Goal: Task Accomplishment & Management: Manage account settings

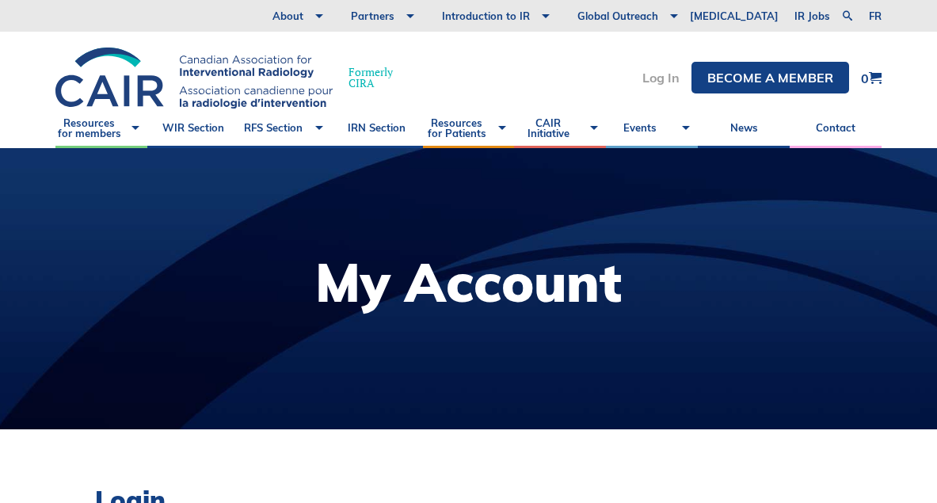
type input "lyra.halili@mail.utoronto.ca"
click at [663, 71] on link "Log In" at bounding box center [660, 77] width 37 height 13
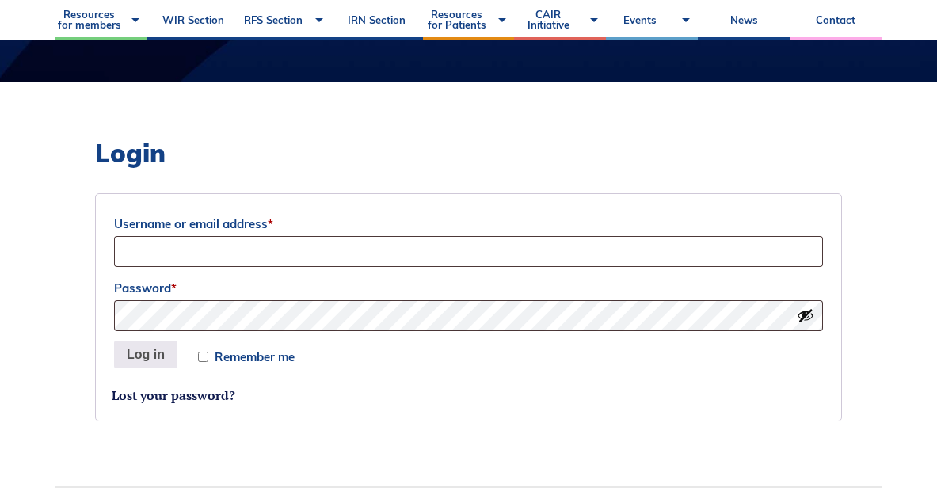
scroll to position [358, 0]
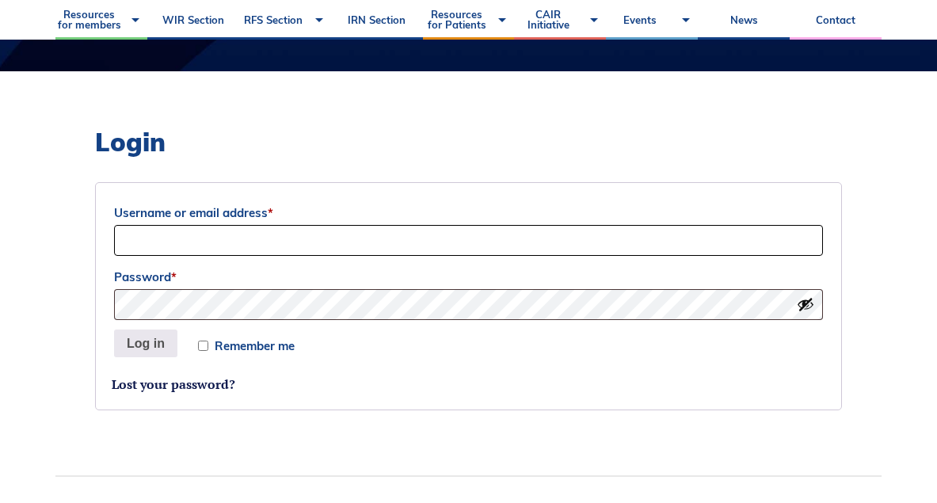
type input "lyra.halili@mail.utoronto.ca"
click at [143, 341] on button "Log in" at bounding box center [145, 343] width 63 height 28
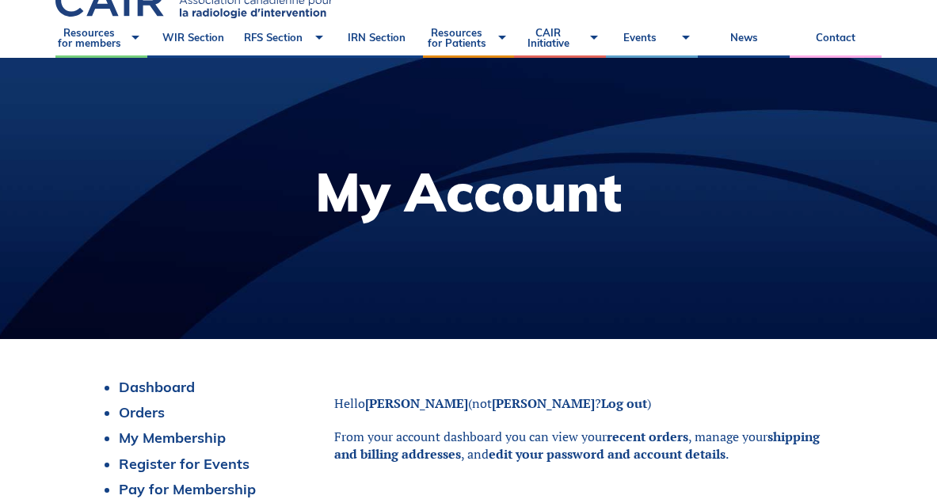
scroll to position [25, 0]
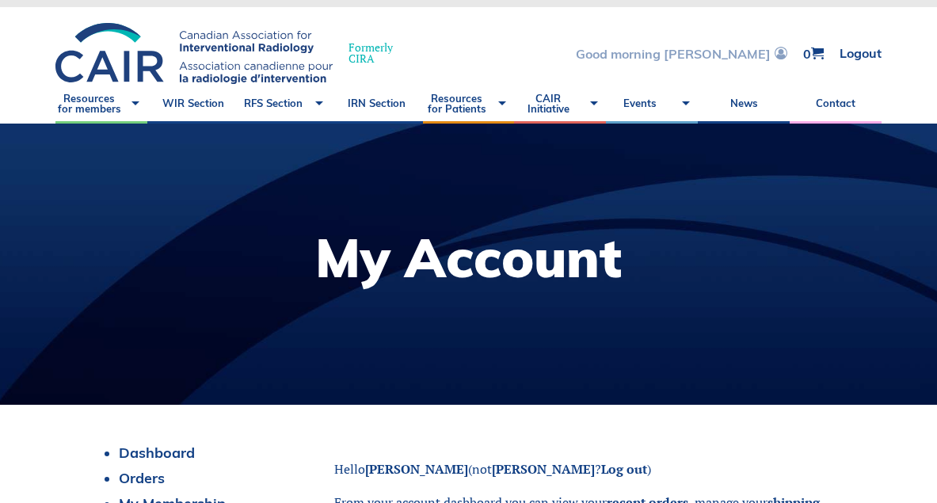
click at [766, 52] on link "Good morning [PERSON_NAME]" at bounding box center [681, 53] width 211 height 13
click at [771, 52] on span at bounding box center [778, 53] width 17 height 13
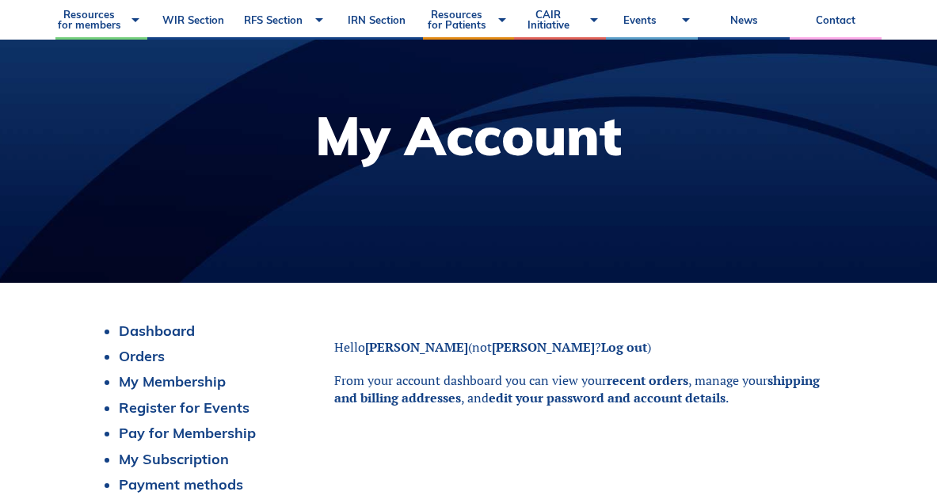
scroll to position [329, 0]
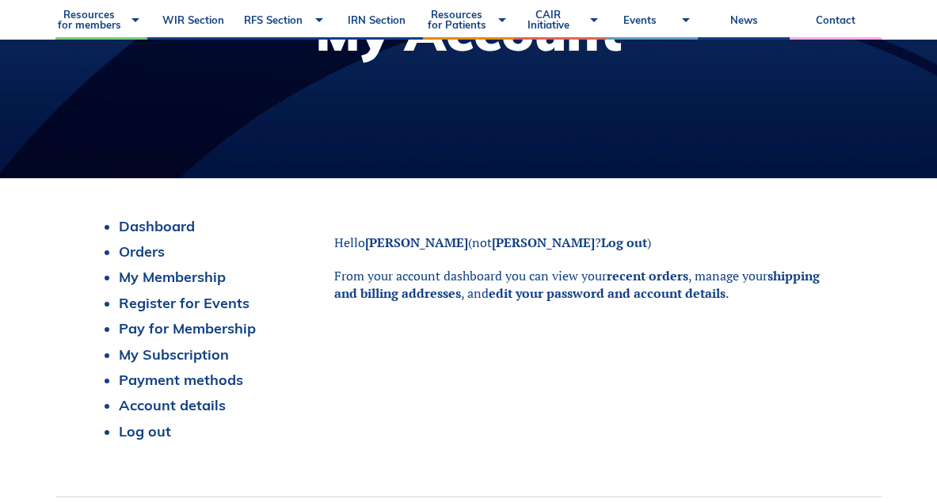
scroll to position [377, 0]
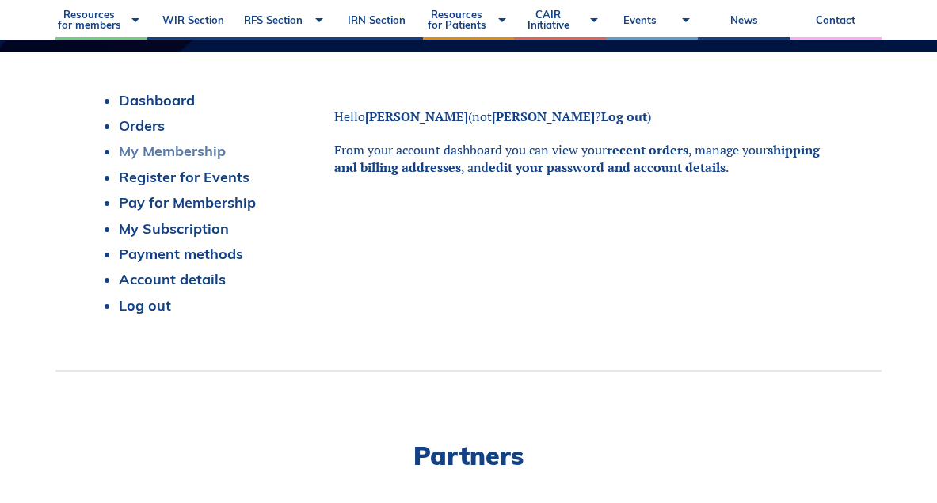
click at [150, 158] on link "My Membership" at bounding box center [172, 151] width 107 height 18
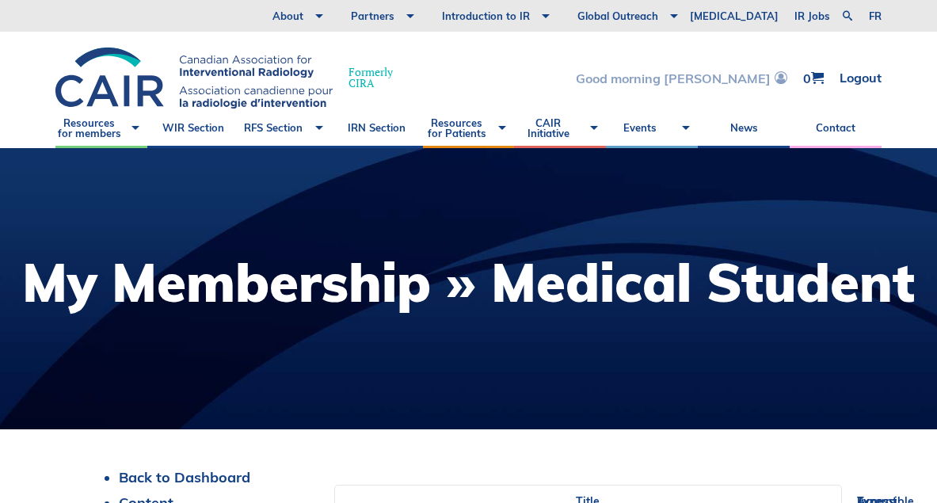
click at [745, 82] on link "Good morning [PERSON_NAME]" at bounding box center [681, 77] width 211 height 13
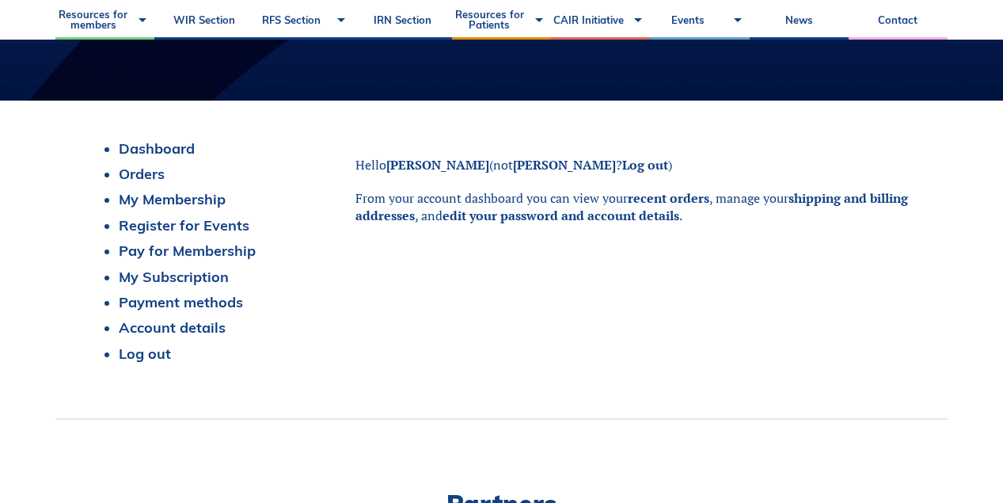
scroll to position [262, 0]
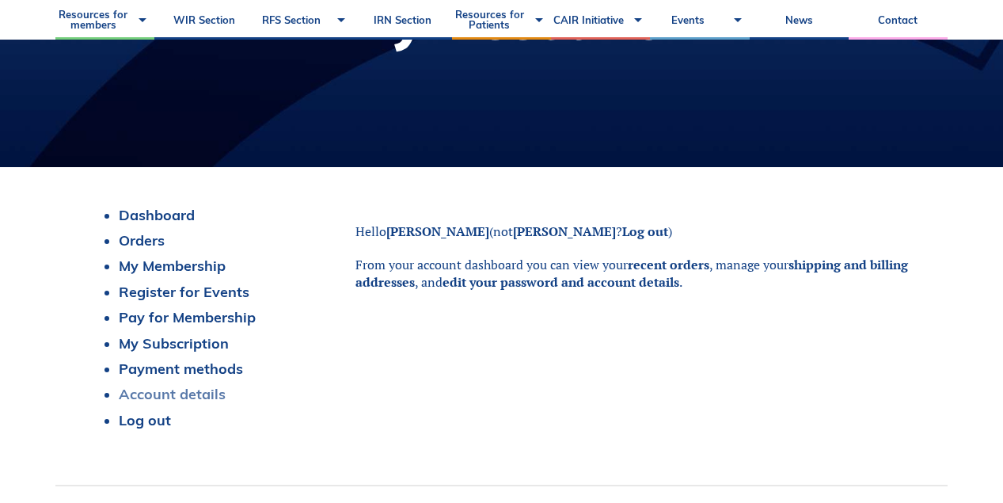
click at [181, 393] on link "Account details" at bounding box center [172, 394] width 107 height 18
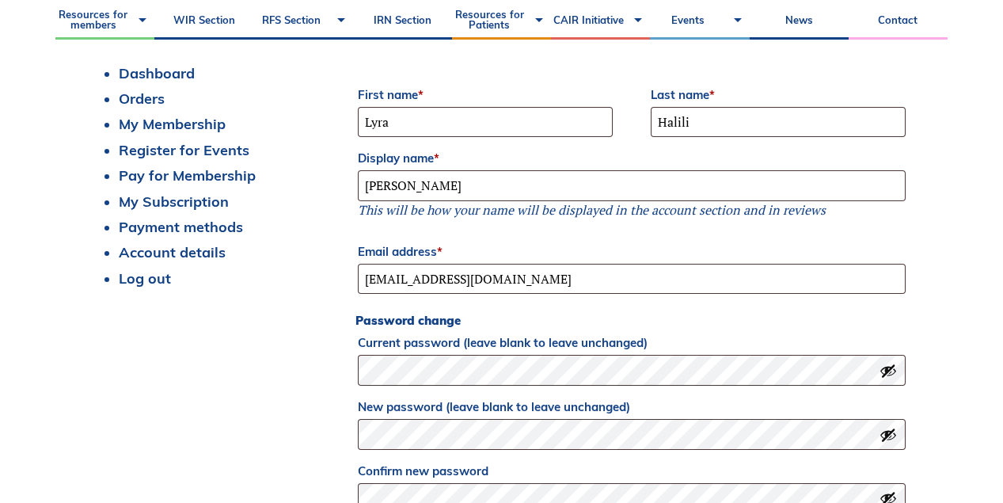
scroll to position [402, 0]
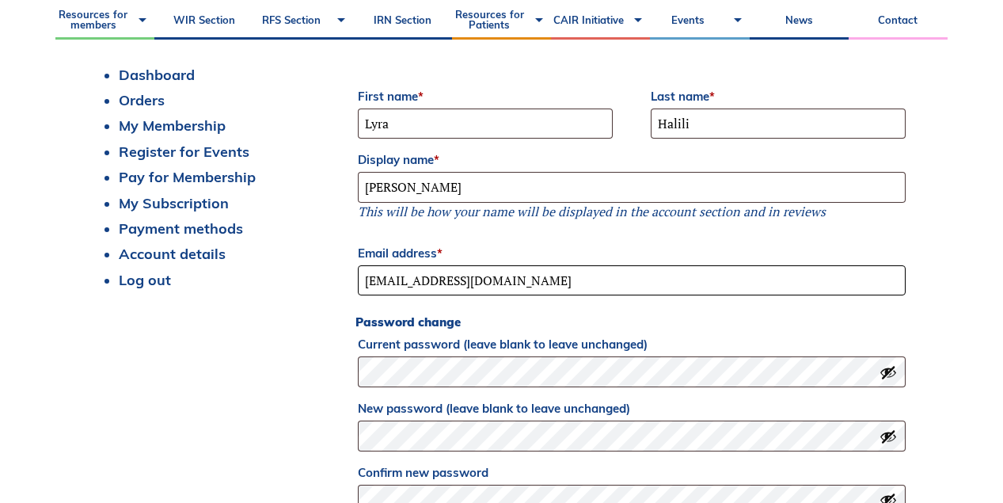
drag, startPoint x: 545, startPoint y: 276, endPoint x: 243, endPoint y: 231, distance: 305.8
click at [243, 231] on div "Dashboard Orders My Membership Register for Events Pay for Membership My Subscr…" at bounding box center [501, 308] width 813 height 484
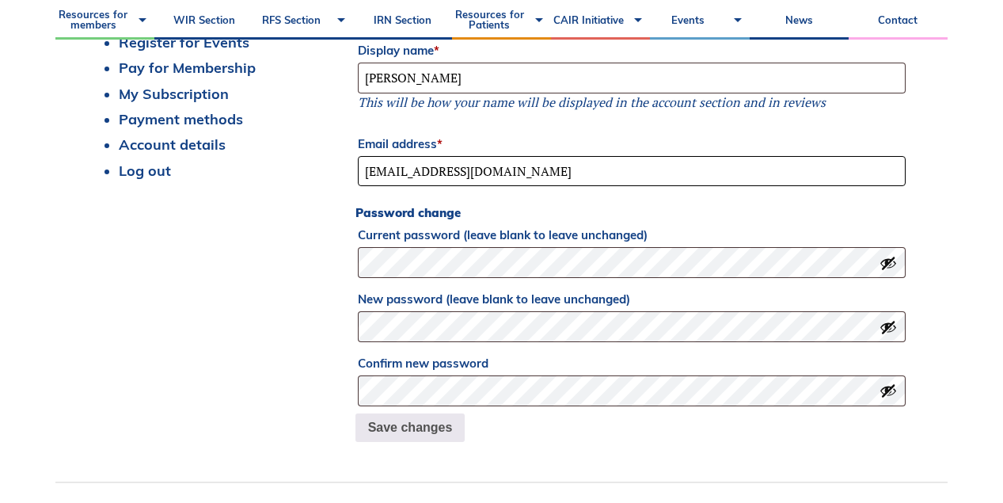
scroll to position [515, 0]
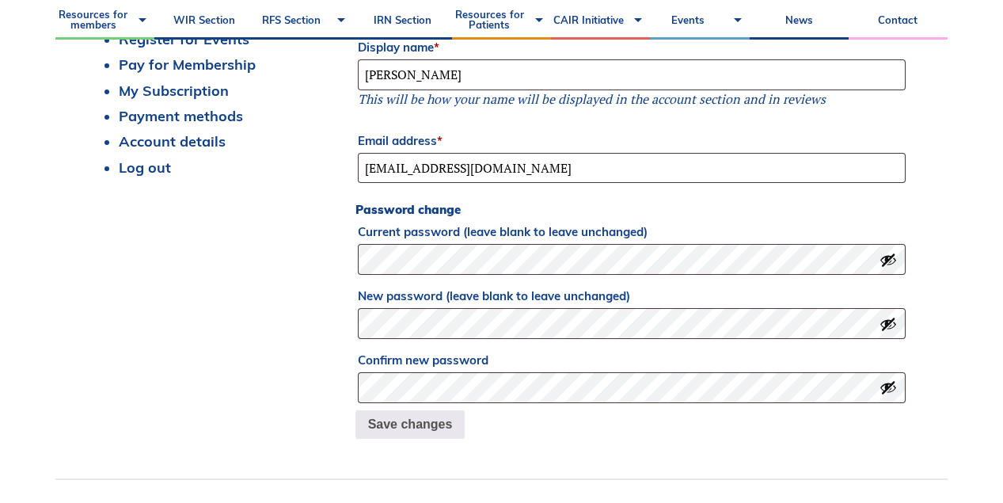
click at [264, 280] on div "Dashboard Orders My Membership Register for Events Pay for Membership My Subscr…" at bounding box center [501, 196] width 813 height 484
click at [298, 321] on div "Dashboard Orders My Membership Register for Events Pay for Membership My Subscr…" at bounding box center [501, 196] width 813 height 484
click at [459, 243] on label "Current password (leave blank to leave unchanged)" at bounding box center [632, 232] width 548 height 24
click at [889, 258] on button "Show password" at bounding box center [888, 259] width 17 height 17
click at [335, 258] on div "Dashboard Orders My Membership Register for Events Pay for Membership My Subscr…" at bounding box center [501, 196] width 813 height 484
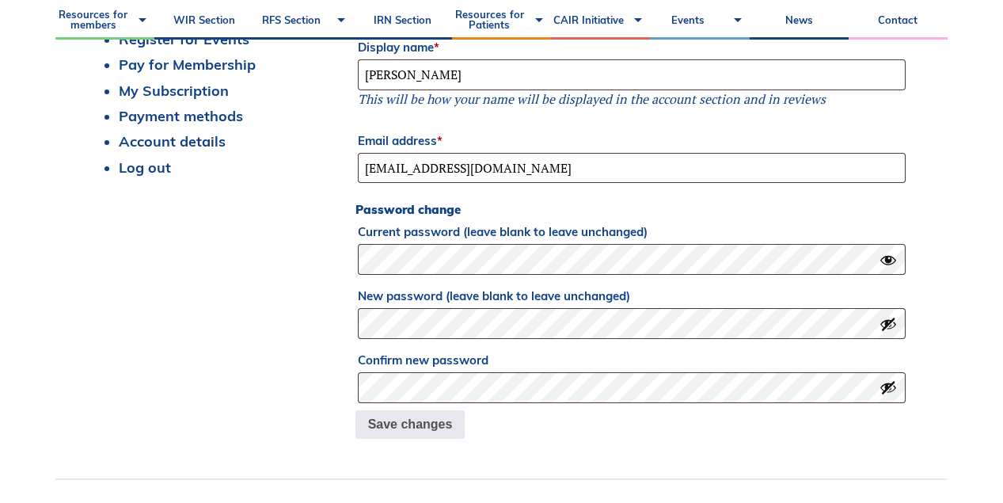
click at [260, 332] on div "Dashboard Orders My Membership Register for Events Pay for Membership My Subscr…" at bounding box center [501, 196] width 813 height 484
click at [441, 199] on form "First name * Lyra Last name * Halili Display name * Lyra Halili This will be ho…" at bounding box center [631, 204] width 553 height 469
click at [313, 173] on li "Log out" at bounding box center [229, 167] width 220 height 17
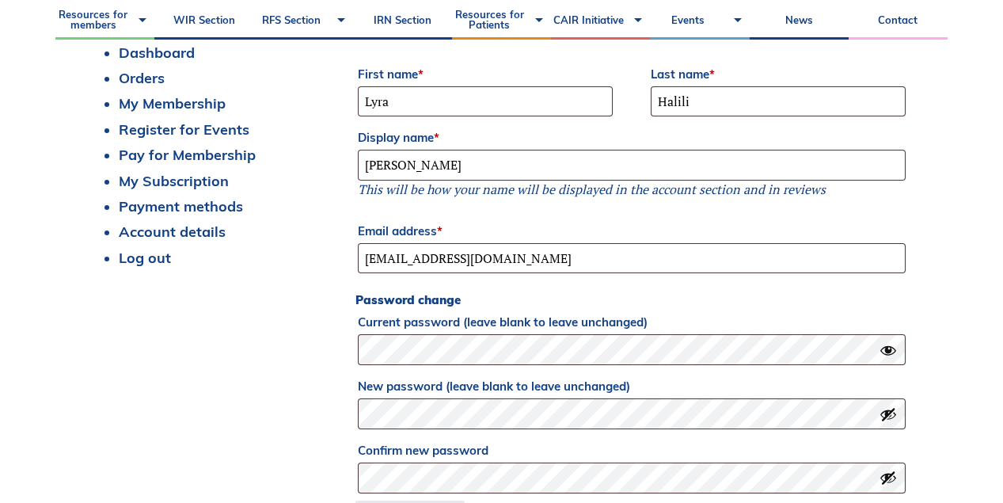
scroll to position [446, 0]
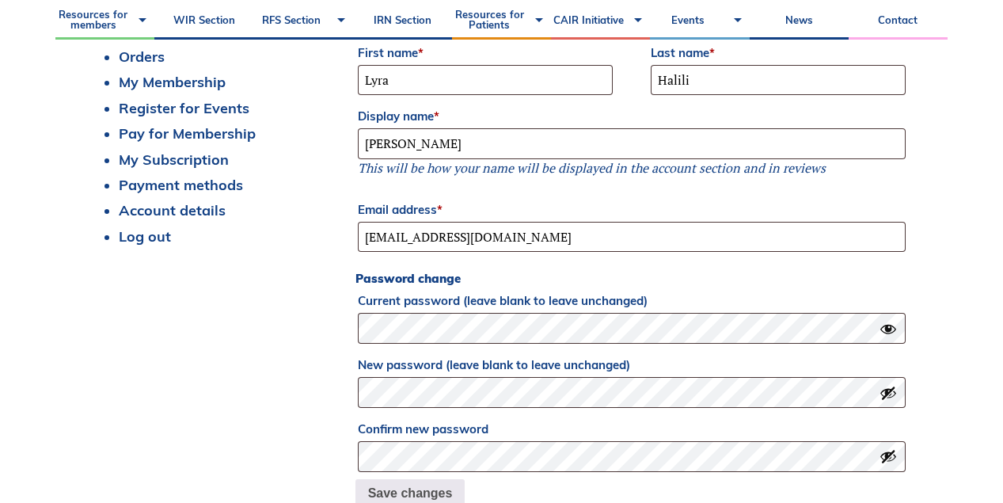
click at [496, 270] on fieldset "Password change Current password (leave blank to leave unchanged) New password …" at bounding box center [631, 374] width 553 height 208
click at [199, 295] on div "Dashboard Orders My Membership Register for Events Pay for Membership My Subscr…" at bounding box center [501, 265] width 813 height 484
click at [409, 243] on input "[EMAIL_ADDRESS][DOMAIN_NAME]" at bounding box center [632, 237] width 548 height 31
type input "[EMAIL_ADDRESS][DOMAIN_NAME]"
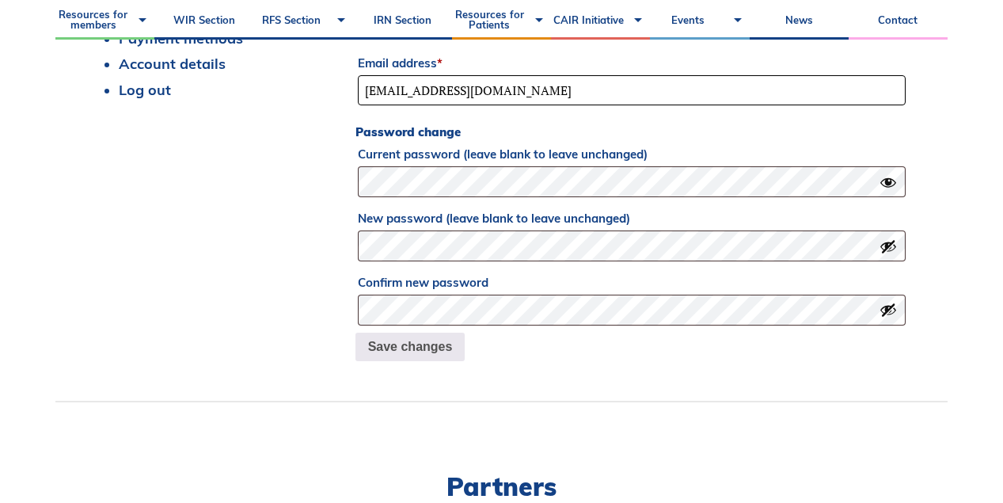
scroll to position [600, 0]
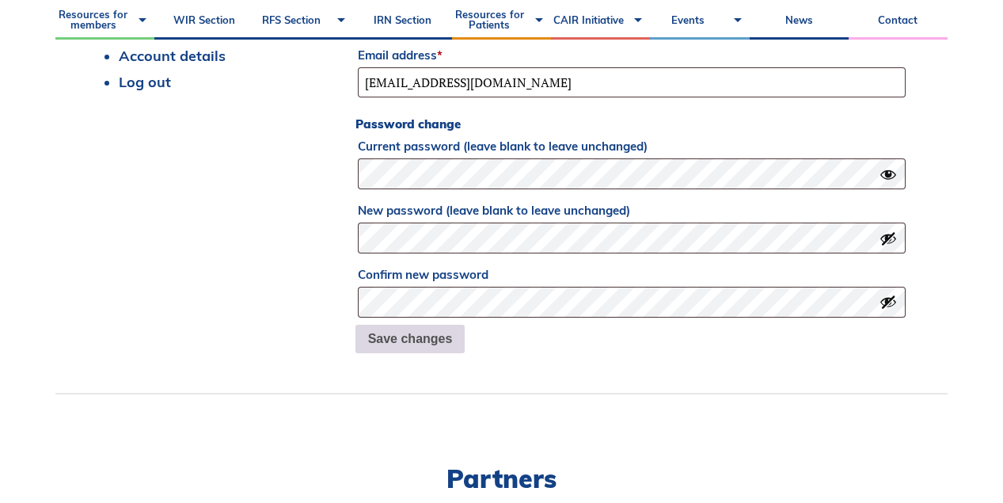
click at [416, 336] on button "Save changes" at bounding box center [410, 339] width 110 height 28
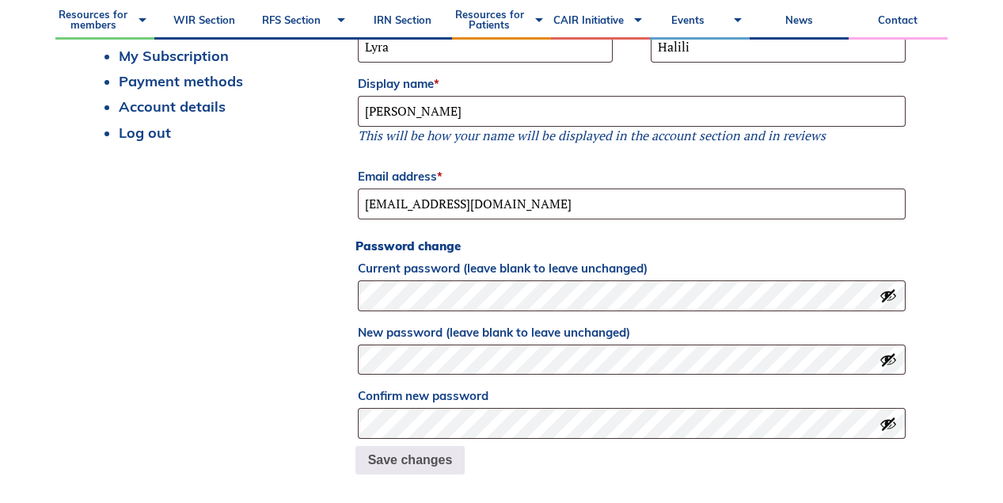
scroll to position [555, 0]
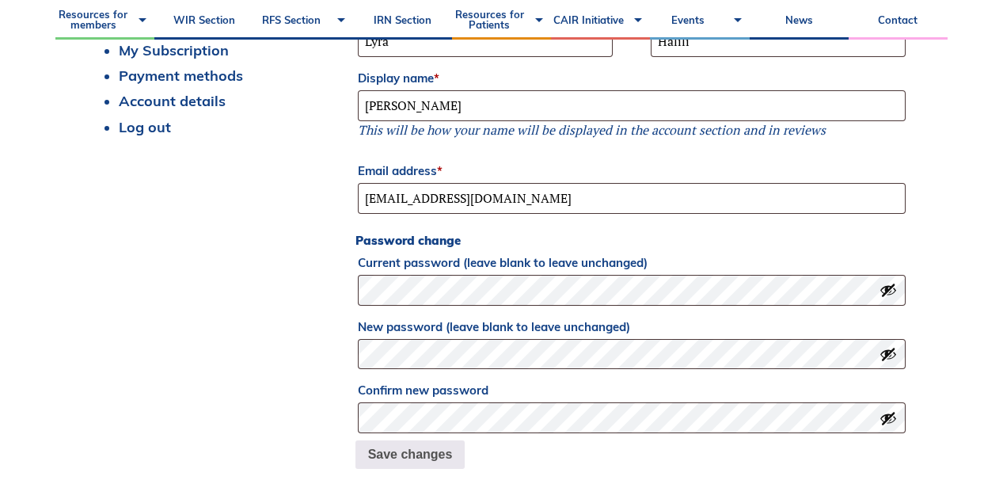
click at [890, 297] on button "Show password" at bounding box center [888, 289] width 17 height 17
click at [310, 287] on div "Dashboard Orders My Membership Register for Events Pay for Membership My Subscr…" at bounding box center [501, 191] width 813 height 555
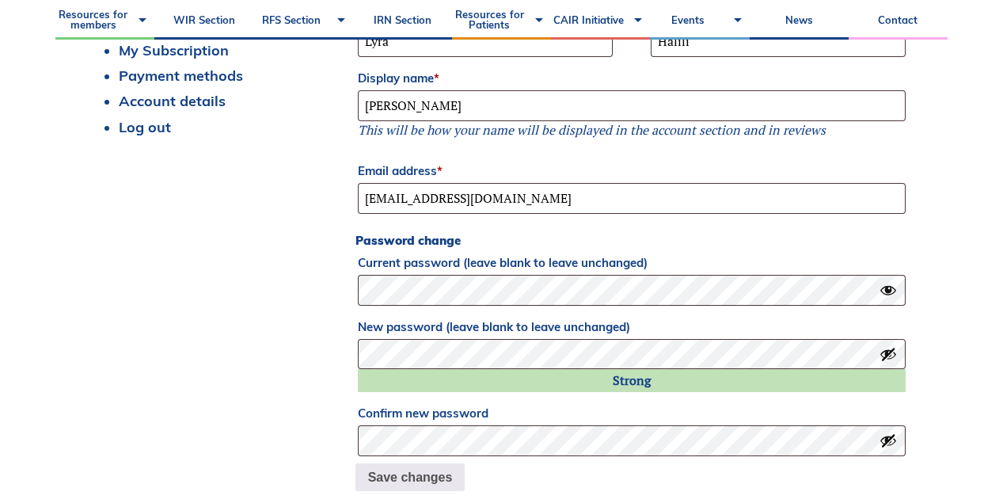
click at [286, 399] on div "Dashboard Orders My Membership Register for Events Pay for Membership My Subscr…" at bounding box center [501, 203] width 813 height 578
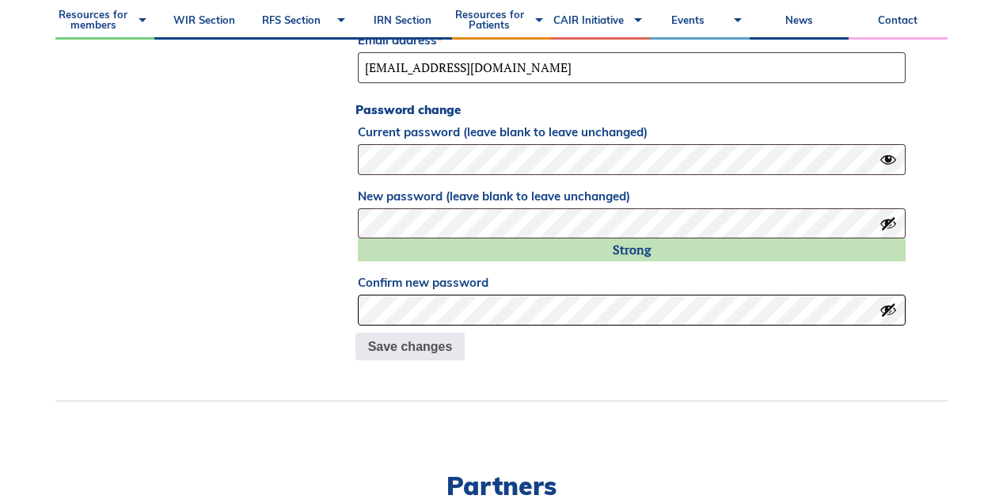
scroll to position [709, 0]
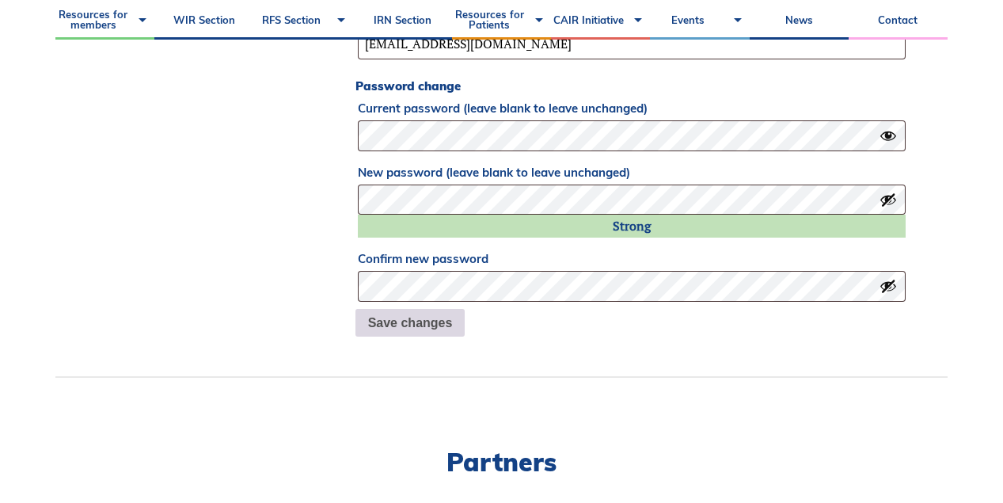
click at [424, 318] on button "Save changes" at bounding box center [410, 323] width 110 height 28
click at [292, 125] on div "Dashboard Orders My Membership Register for Events Pay for Membership My Subscr…" at bounding box center [501, 48] width 813 height 578
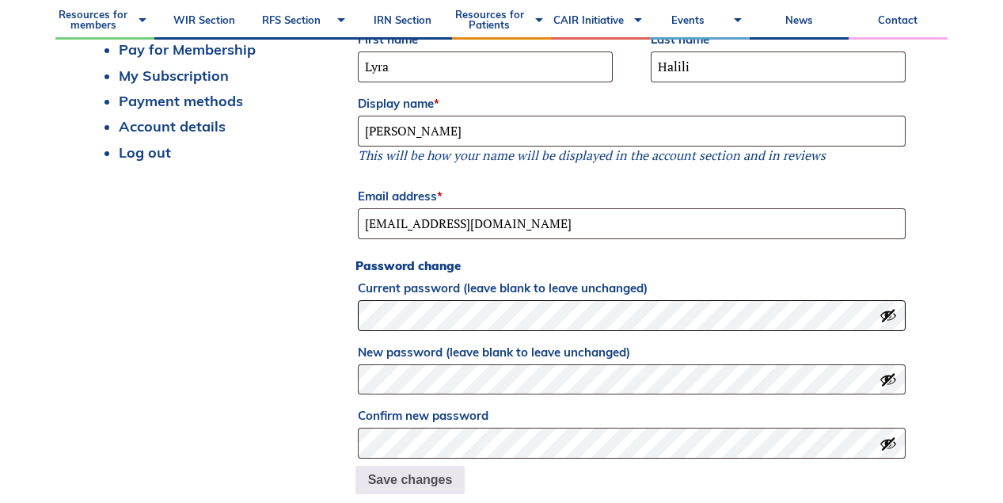
scroll to position [528, 0]
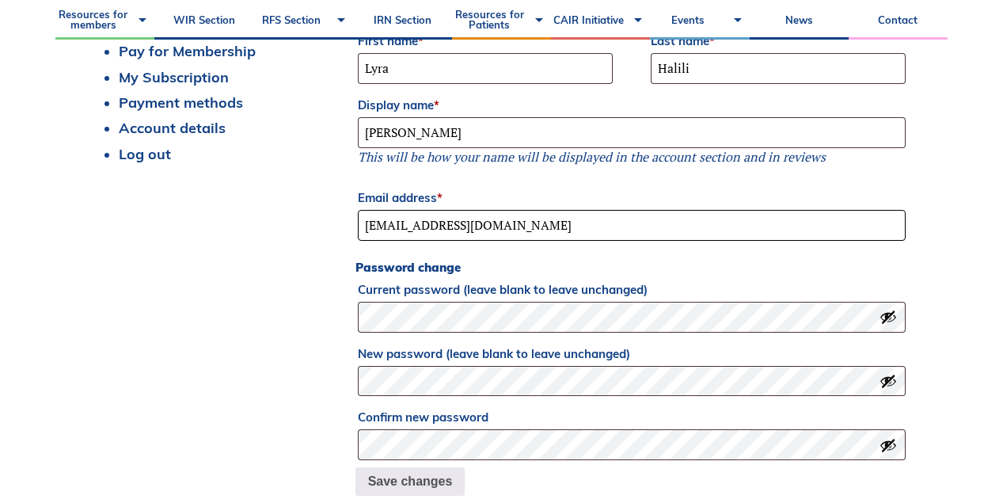
drag, startPoint x: 549, startPoint y: 225, endPoint x: 228, endPoint y: 245, distance: 321.2
click at [228, 245] on div "Dashboard Orders My Membership Register for Events Pay for Membership My Subscr…" at bounding box center [501, 218] width 813 height 555
click at [477, 218] on input "[EMAIL_ADDRESS][DOMAIN_NAME]" at bounding box center [632, 225] width 548 height 31
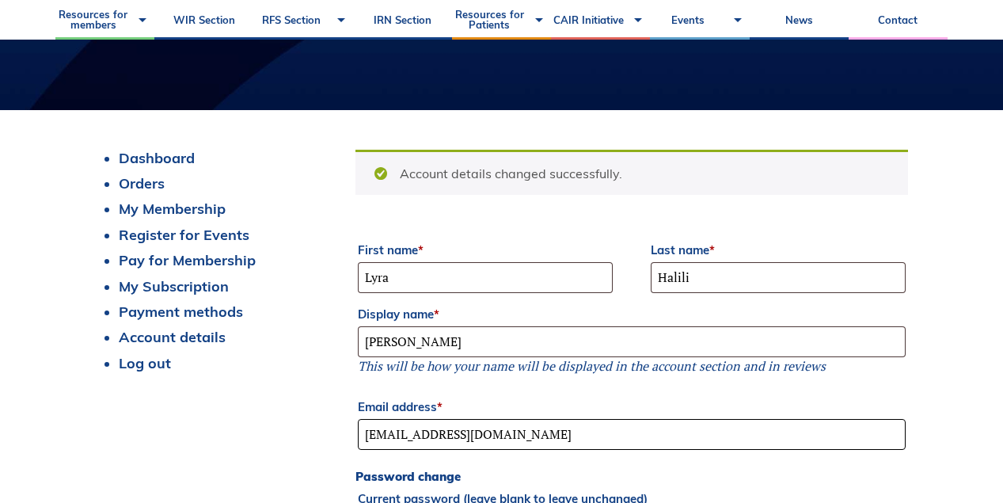
scroll to position [320, 0]
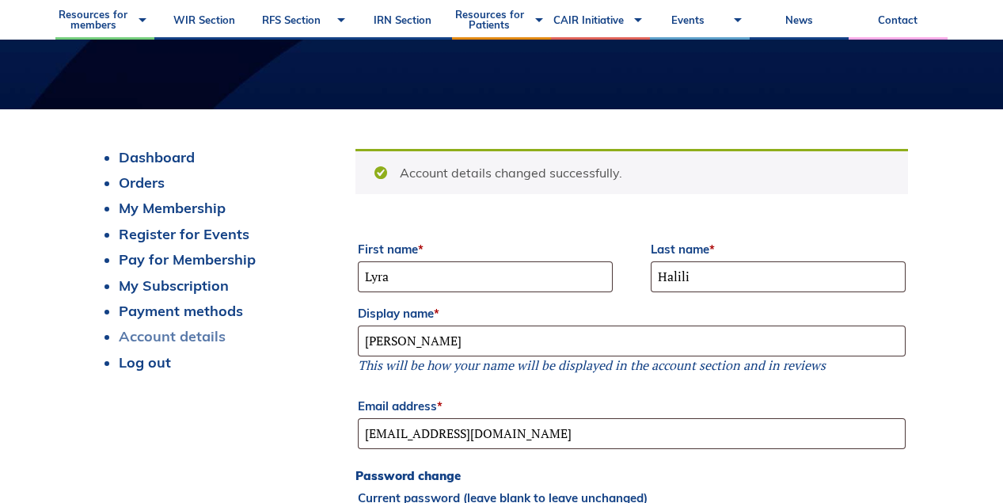
click at [140, 342] on link "Account details" at bounding box center [172, 336] width 107 height 18
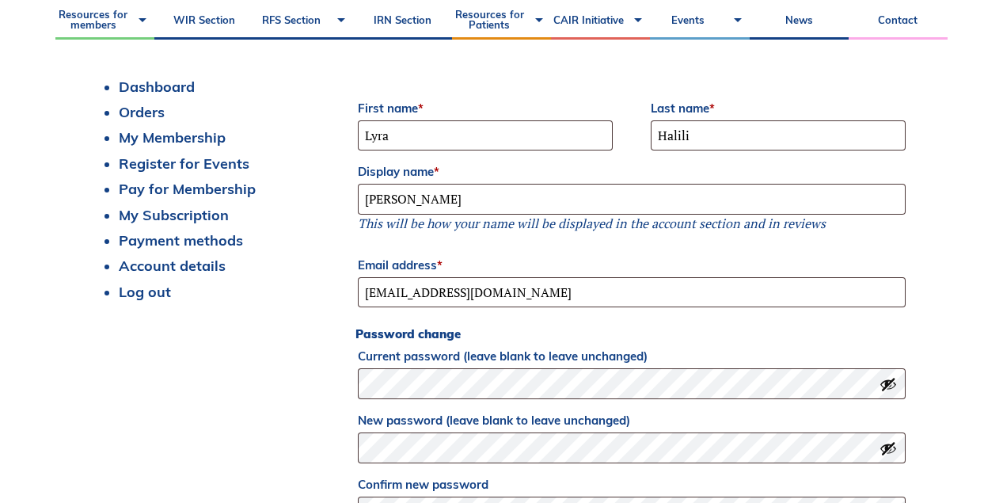
scroll to position [399, 0]
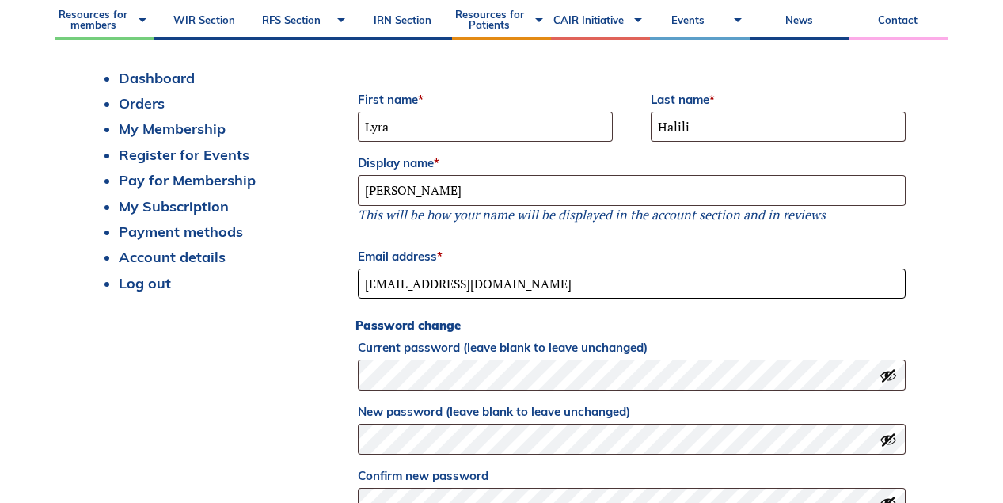
drag, startPoint x: 530, startPoint y: 282, endPoint x: 243, endPoint y: 241, distance: 290.3
click at [243, 241] on div "Dashboard Orders My Membership Register for Events Pay for Membership My Subscr…" at bounding box center [501, 312] width 813 height 484
type input "[EMAIL_ADDRESS][DOMAIN_NAME]"
click at [284, 331] on div "Dashboard Orders My Membership Register for Events Pay for Membership My Subscr…" at bounding box center [501, 312] width 813 height 484
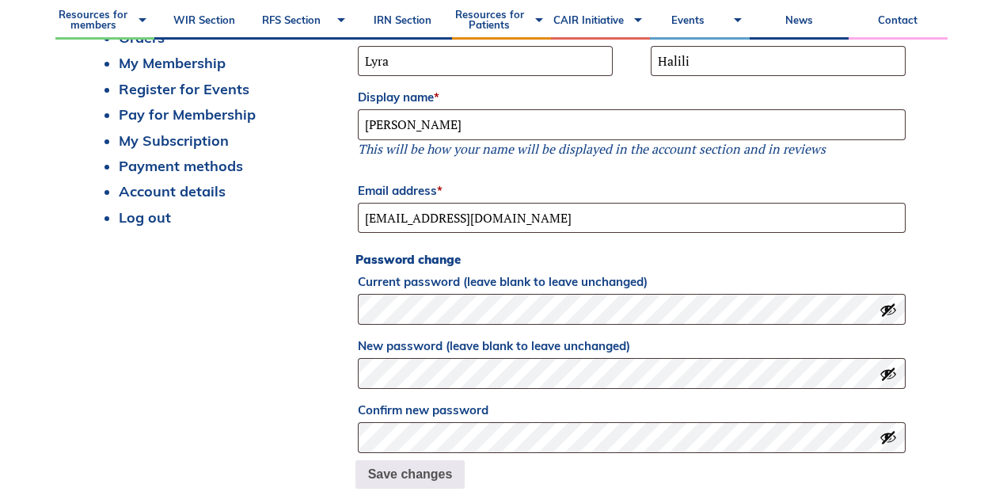
scroll to position [466, 0]
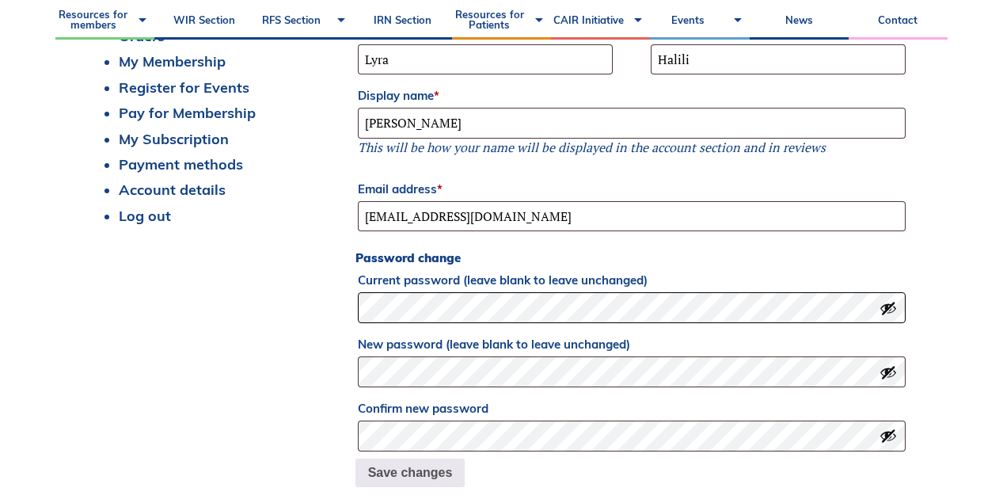
click at [253, 313] on div "Dashboard Orders My Membership Register for Events Pay for Membership My Subscr…" at bounding box center [501, 244] width 813 height 484
click at [312, 375] on div "Dashboard Orders My Membership Register for Events Pay for Membership My Subscr…" at bounding box center [501, 244] width 813 height 484
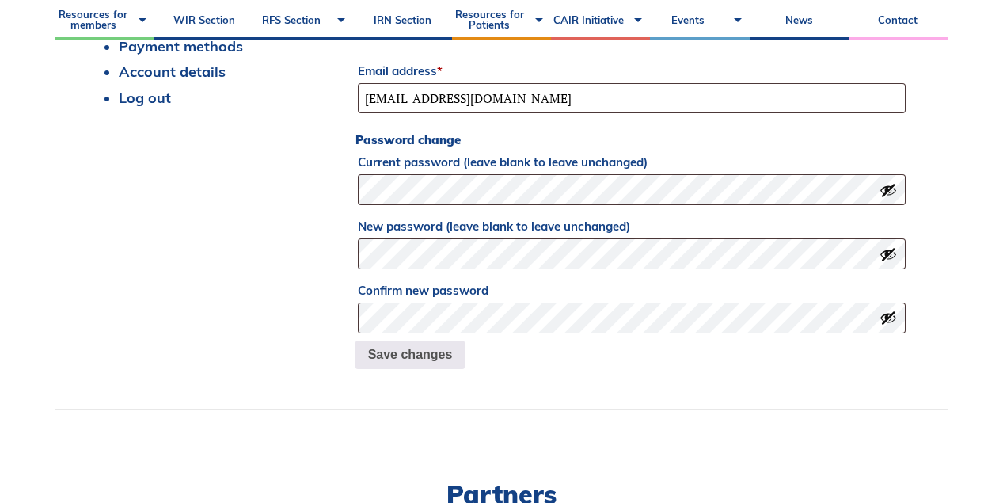
scroll to position [587, 0]
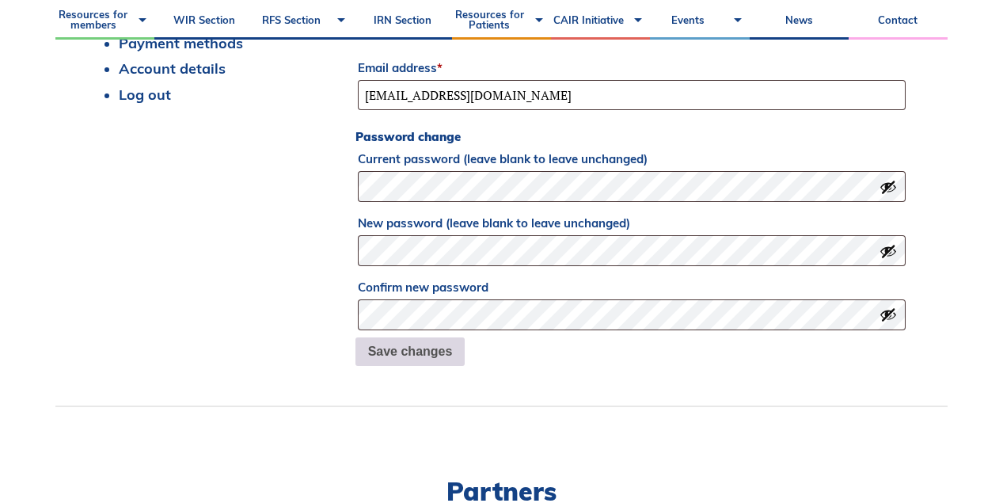
click at [370, 357] on button "Save changes" at bounding box center [410, 351] width 110 height 28
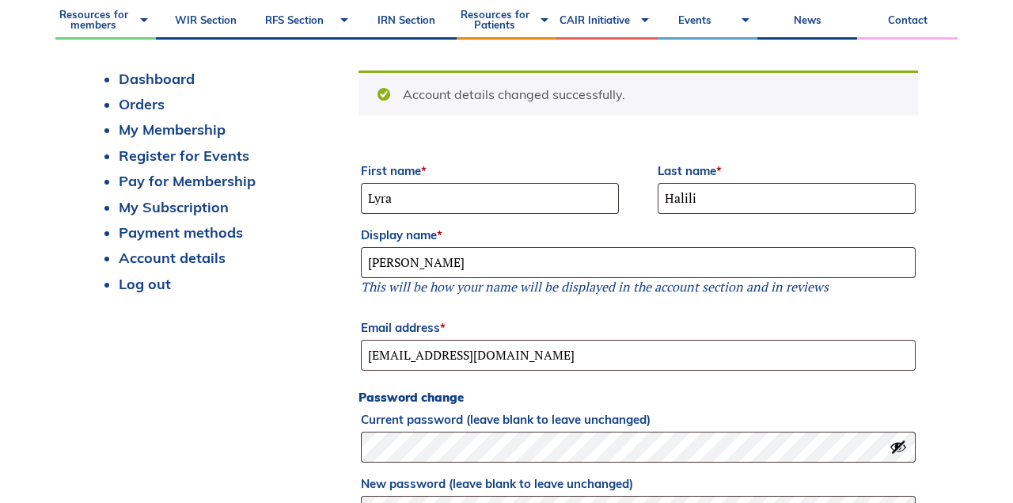
scroll to position [520, 0]
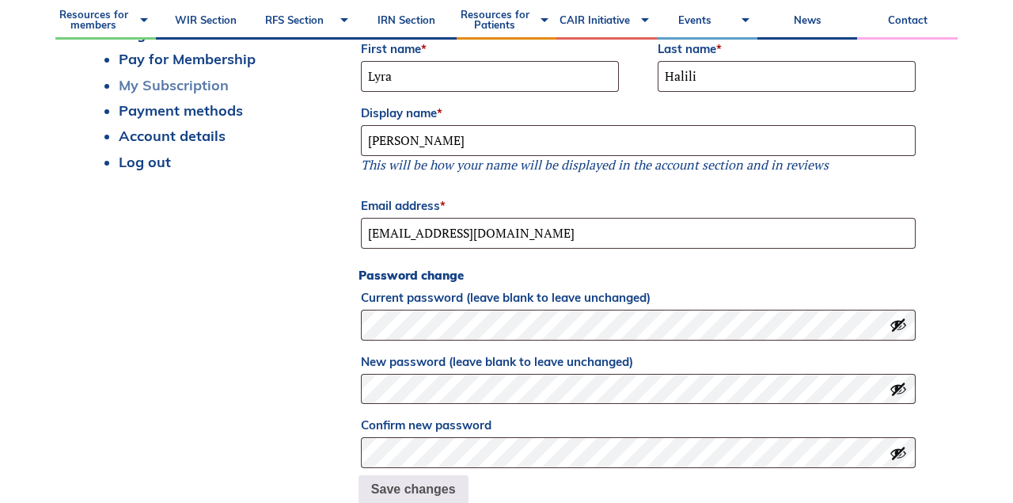
click at [187, 82] on link "My Subscription" at bounding box center [174, 85] width 110 height 18
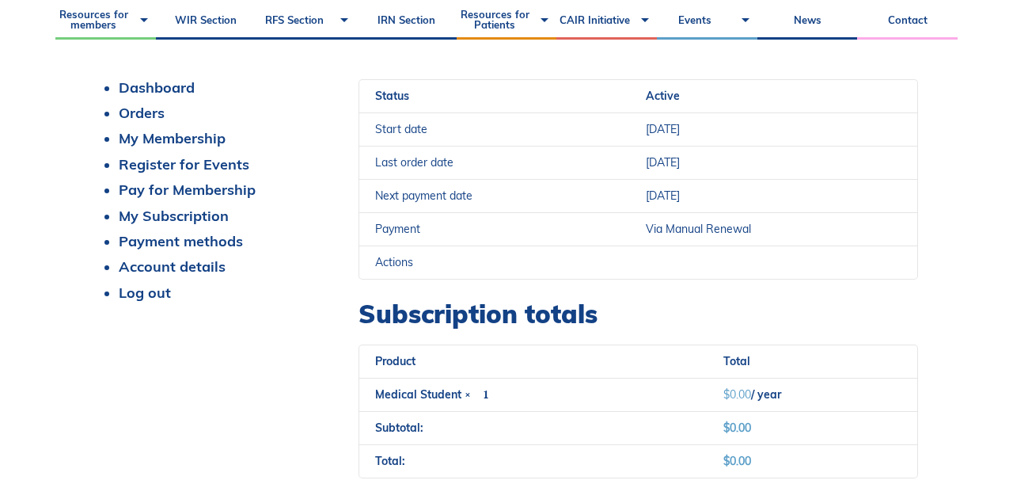
scroll to position [323, 0]
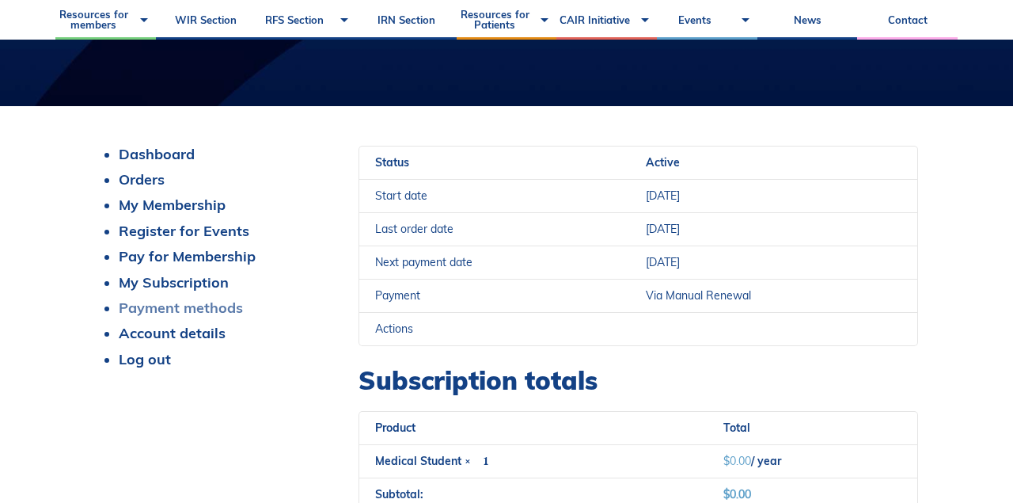
click at [202, 304] on link "Payment methods" at bounding box center [181, 307] width 124 height 18
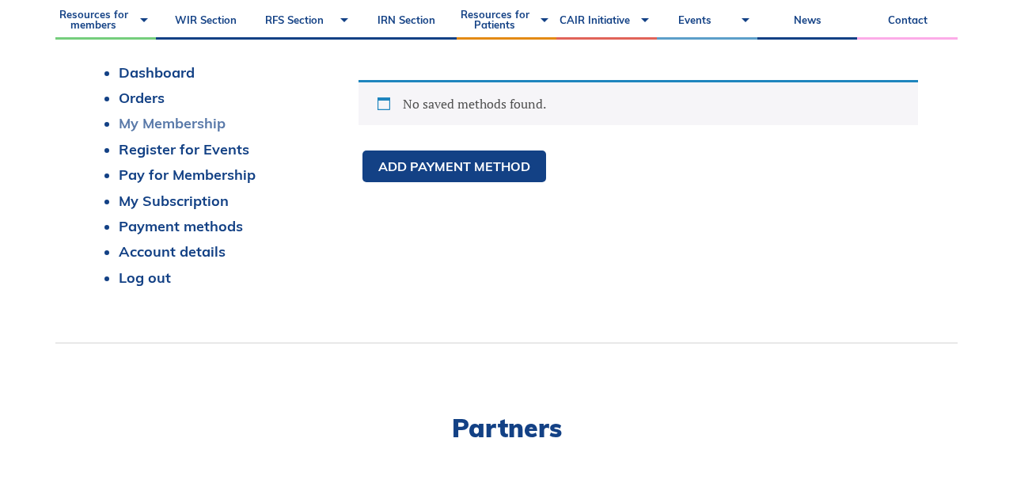
scroll to position [310, 0]
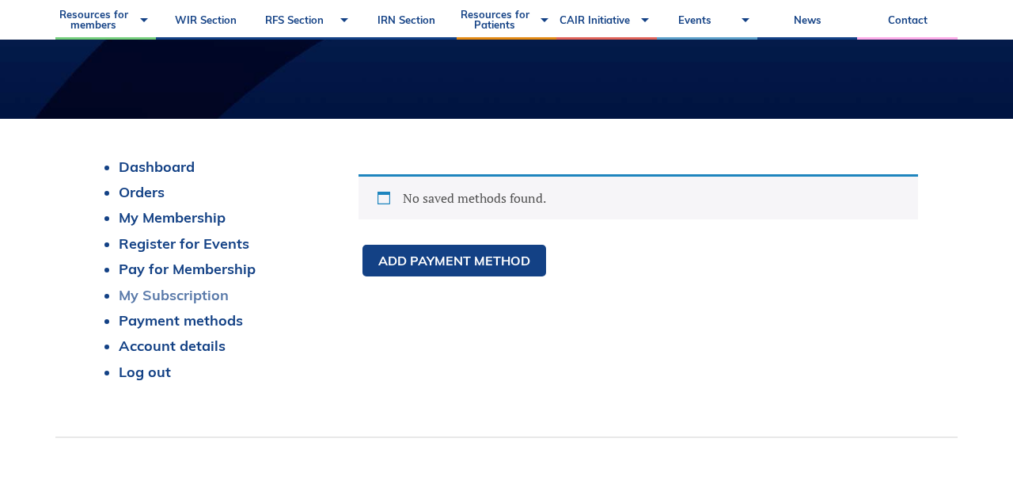
click at [164, 297] on link "My Subscription" at bounding box center [174, 295] width 110 height 18
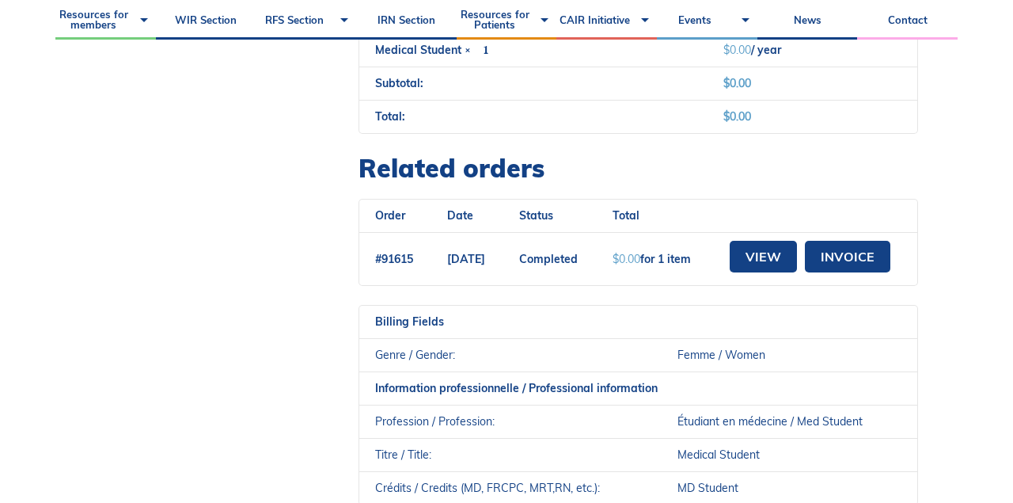
scroll to position [740, 0]
